Goal: Task Accomplishment & Management: Manage account settings

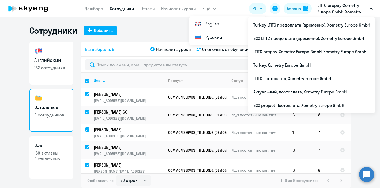
select select "30"
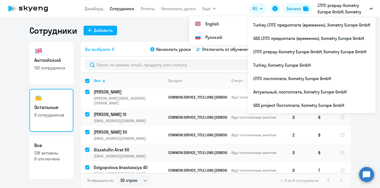
click at [149, 33] on div "Сотрудники Добавить" at bounding box center [190, 30] width 322 height 11
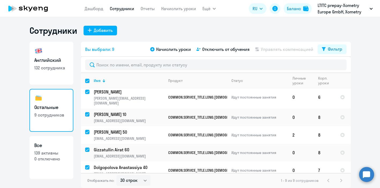
click at [120, 8] on link "Сотрудники" at bounding box center [122, 8] width 24 height 5
select select "30"
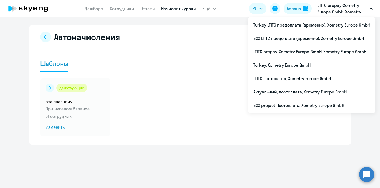
click at [124, 78] on div "Шаблоны действующий Без названия При нулевом балансе 51 сотрудник Изменить" at bounding box center [190, 96] width 300 height 80
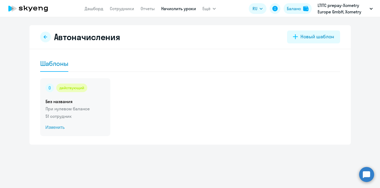
click at [73, 113] on div "действующий Без названия При нулевом балансе 51 сотрудник Изменить" at bounding box center [75, 107] width 70 height 58
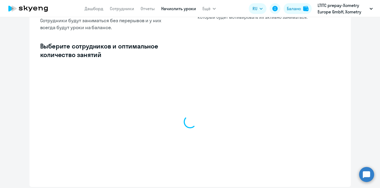
scroll to position [104, 0]
select select "10"
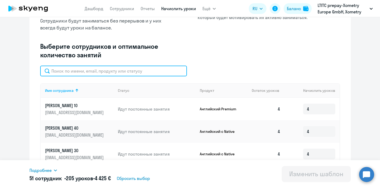
click at [97, 68] on input "text" at bounding box center [113, 71] width 147 height 11
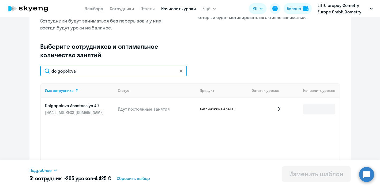
scroll to position [113, 0]
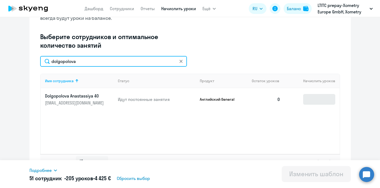
type input "dolgopolova"
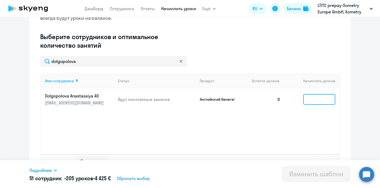
click at [320, 98] on input at bounding box center [319, 99] width 32 height 11
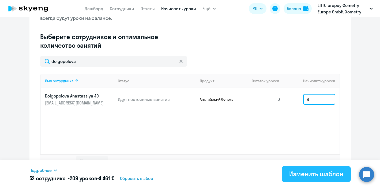
type input "4"
click at [329, 173] on div "Изменить шаблон" at bounding box center [316, 174] width 54 height 9
